Goal: Download file/media

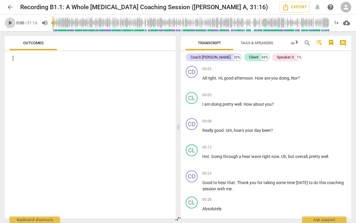
click at [9, 24] on span "play_arrow" at bounding box center [10, 22] width 7 height 7
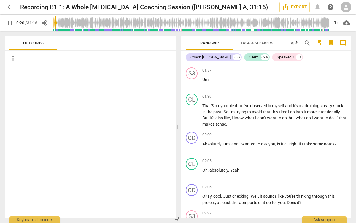
scroll to position [245, 0]
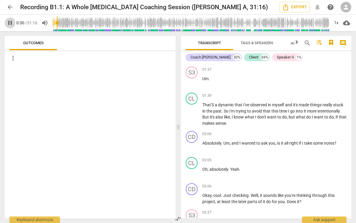
click at [10, 26] on span "pause" at bounding box center [10, 22] width 7 height 7
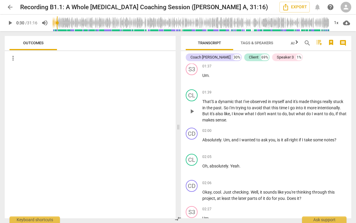
scroll to position [252, 0]
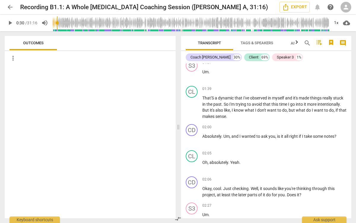
click at [349, 23] on span "cloud_download" at bounding box center [346, 22] width 7 height 7
click at [342, 24] on li "Download audio" at bounding box center [330, 23] width 44 height 14
click at [9, 24] on span "play_arrow" at bounding box center [10, 22] width 7 height 7
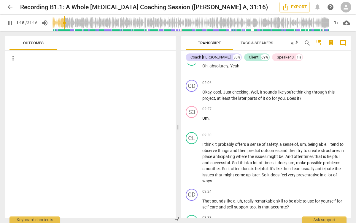
scroll to position [219, 0]
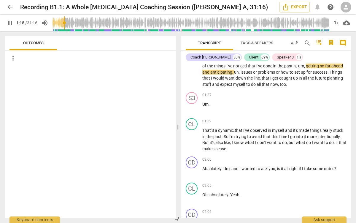
click at [65, 29] on input "range" at bounding box center [191, 22] width 277 height 19
click at [61, 29] on input "range" at bounding box center [191, 22] width 277 height 19
click at [12, 24] on span "pause" at bounding box center [10, 22] width 7 height 7
click at [10, 19] on span "play_arrow" at bounding box center [10, 22] width 7 height 7
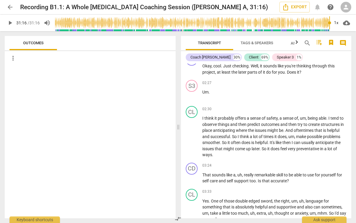
type input "1876"
